Goal: Information Seeking & Learning: Learn about a topic

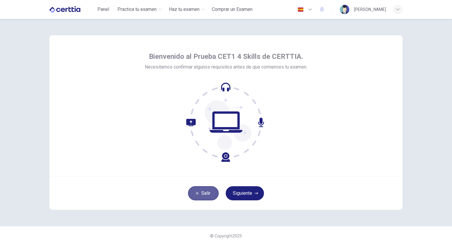
click at [195, 193] on icon "button" at bounding box center [197, 194] width 4 height 4
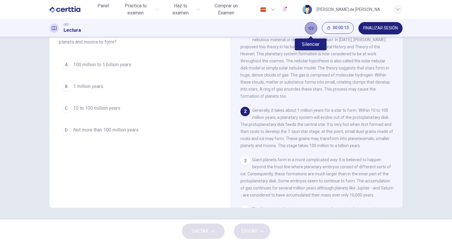
click at [308, 29] on button "Silenciar" at bounding box center [311, 28] width 12 height 12
click at [313, 24] on button "Activar sonido" at bounding box center [311, 28] width 12 height 12
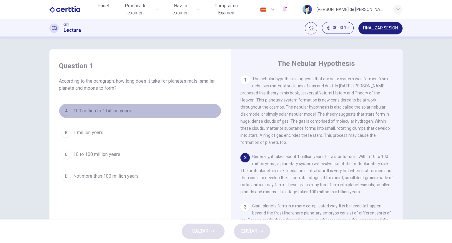
click at [117, 108] on span "100 million to 1 billion years" at bounding box center [102, 110] width 58 height 7
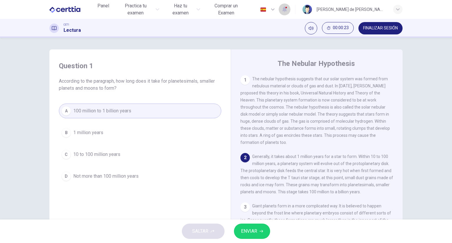
click at [291, 6] on button "button" at bounding box center [285, 9] width 12 height 12
click at [275, 27] on span "Aún no tienes ninguna notificación." at bounding box center [277, 27] width 59 height 7
click at [146, 11] on div at bounding box center [226, 121] width 452 height 243
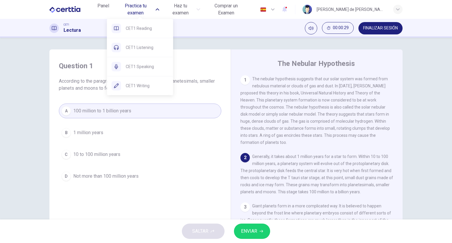
click at [146, 11] on span "Practica tu examen" at bounding box center [135, 9] width 37 height 14
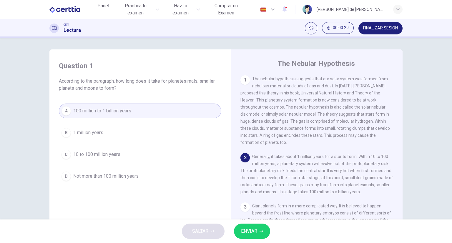
click at [146, 11] on span "Practica tu examen" at bounding box center [135, 9] width 37 height 14
click at [106, 9] on span "Panel" at bounding box center [103, 5] width 12 height 7
